Goal: Information Seeking & Learning: Learn about a topic

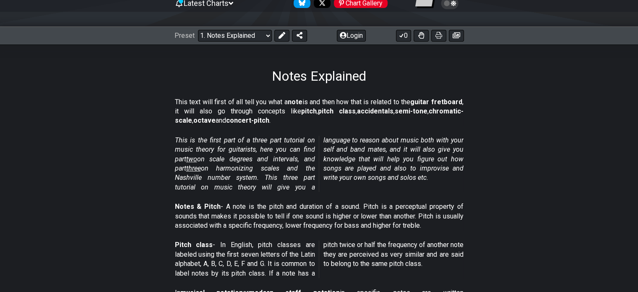
scroll to position [96, 0]
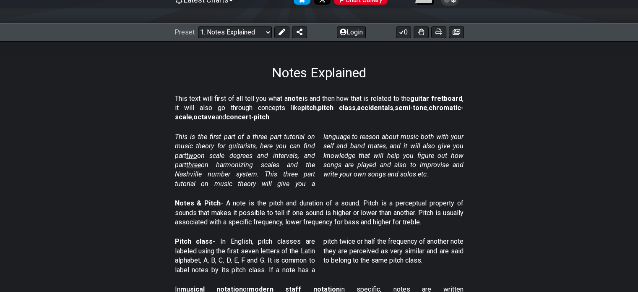
click at [194, 154] on span "two" at bounding box center [191, 156] width 11 height 8
select select "/scale-degrees-and-intervals"
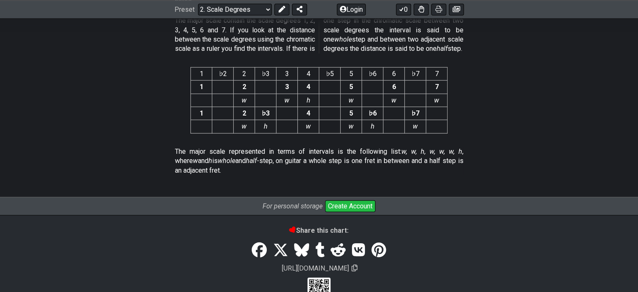
scroll to position [2243, 0]
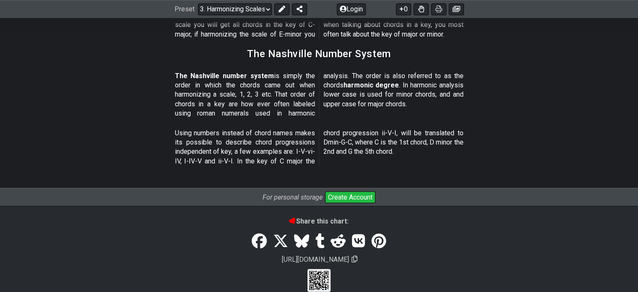
scroll to position [1053, 0]
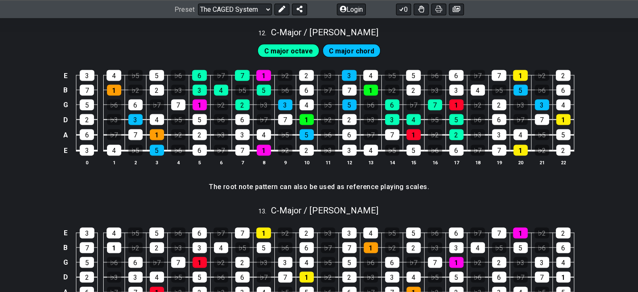
scroll to position [1637, 0]
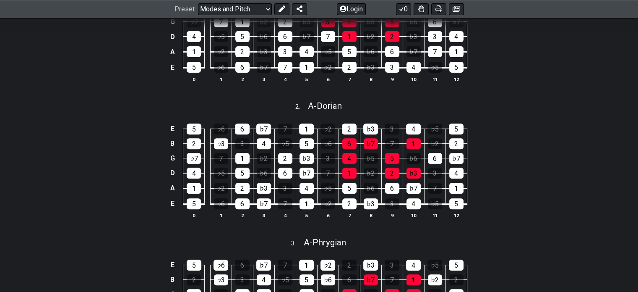
scroll to position [301, 0]
